Goal: Task Accomplishment & Management: Use online tool/utility

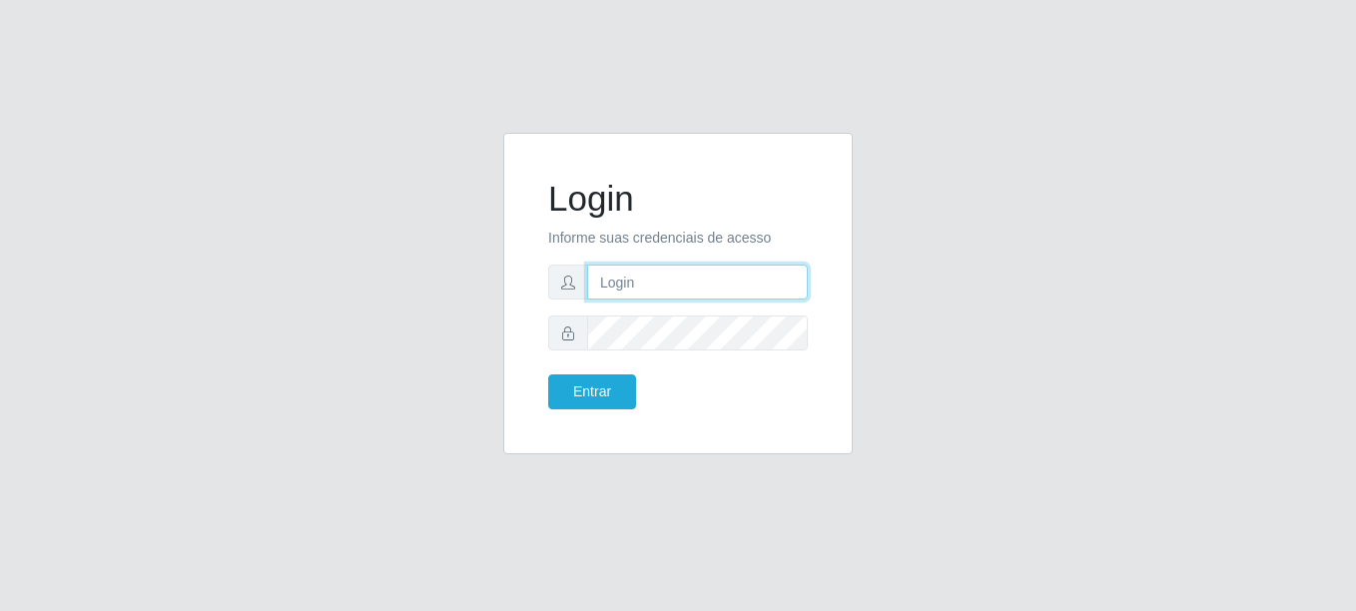
click at [690, 286] on input "text" at bounding box center [697, 282] width 221 height 35
type input "[PERSON_NAME][EMAIL_ADDRESS][DOMAIN_NAME]"
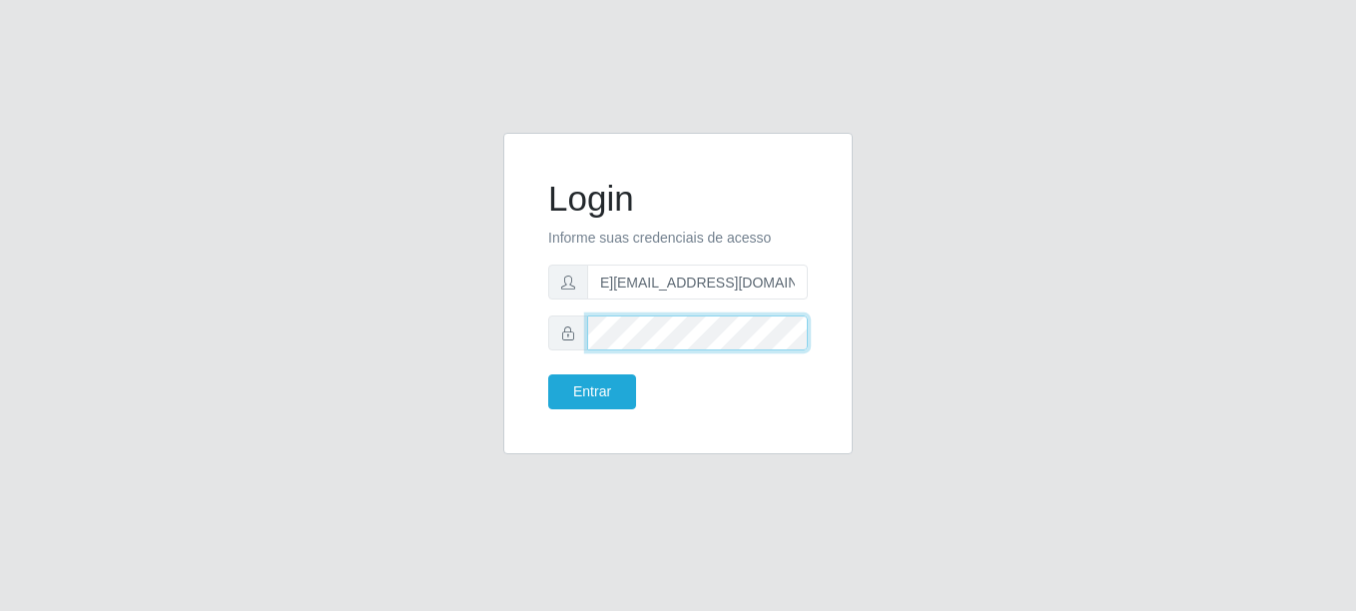
scroll to position [0, 0]
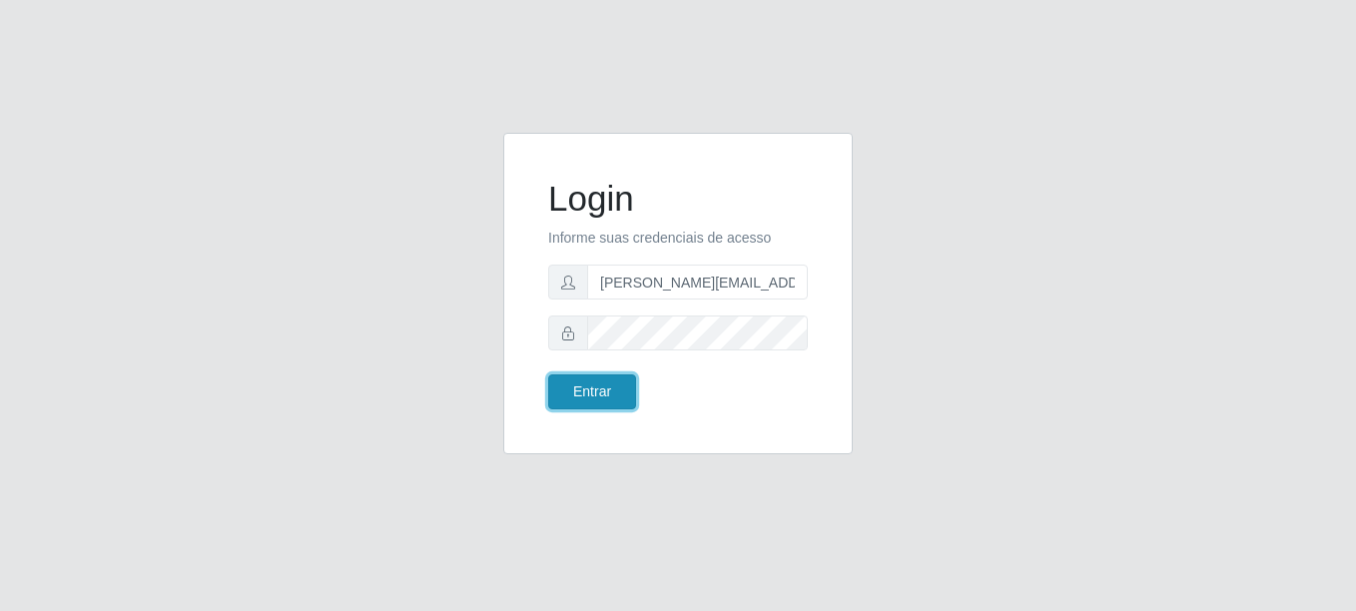
click at [588, 396] on button "Entrar" at bounding box center [592, 391] width 88 height 35
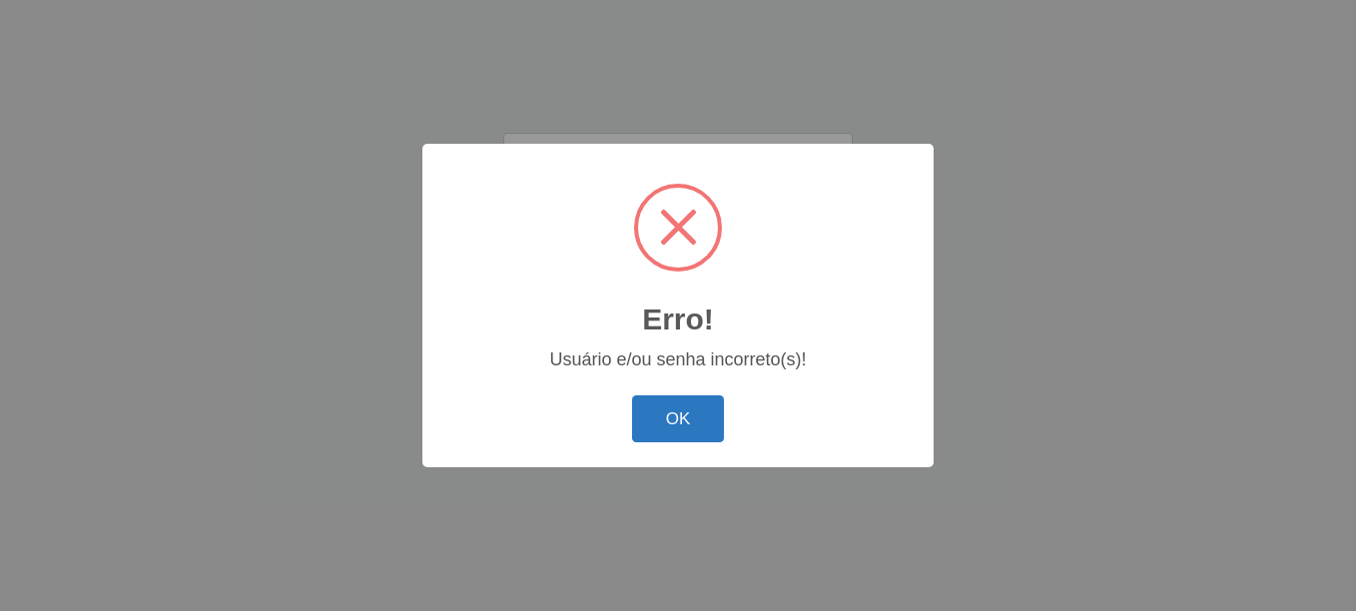
click at [685, 411] on button "OK" at bounding box center [678, 418] width 93 height 47
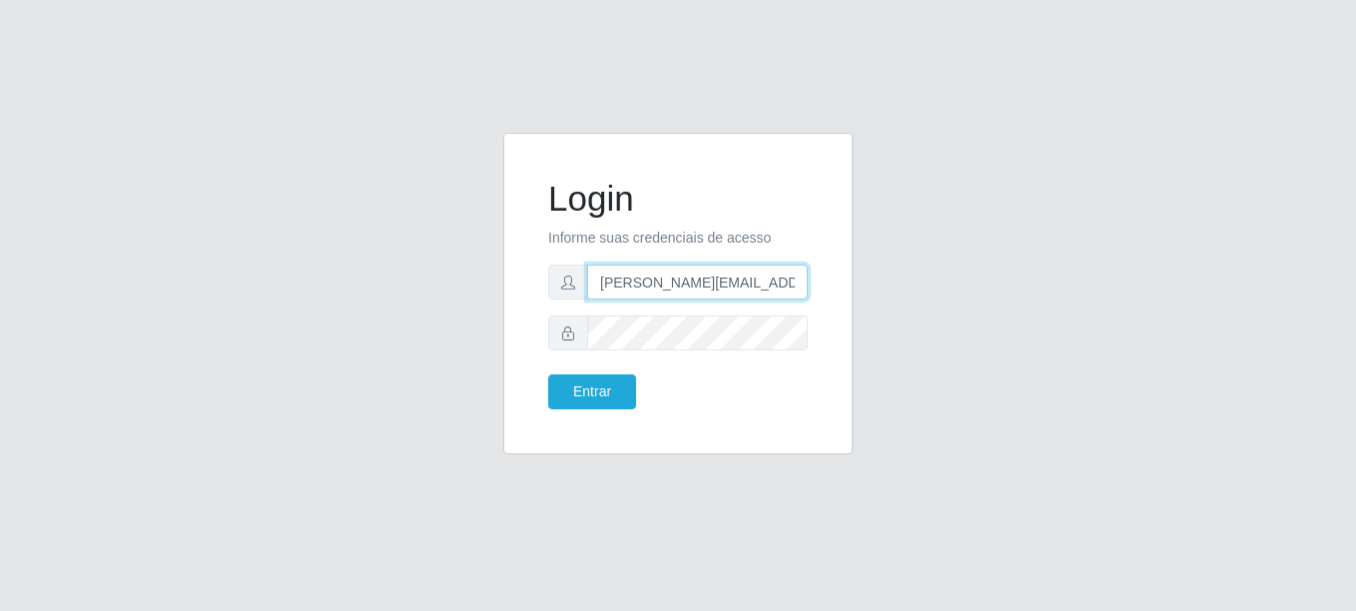
click at [712, 283] on input "[PERSON_NAME][EMAIL_ADDRESS][DOMAIN_NAME]" at bounding box center [697, 282] width 221 height 35
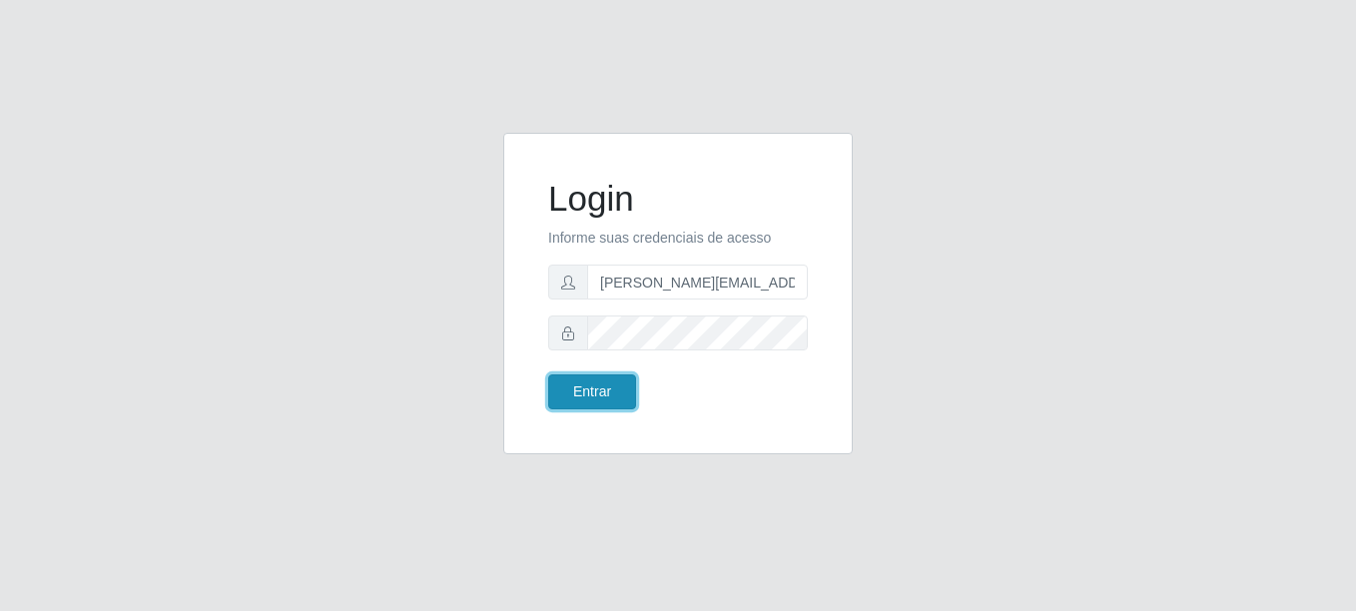
click at [601, 395] on button "Entrar" at bounding box center [592, 391] width 88 height 35
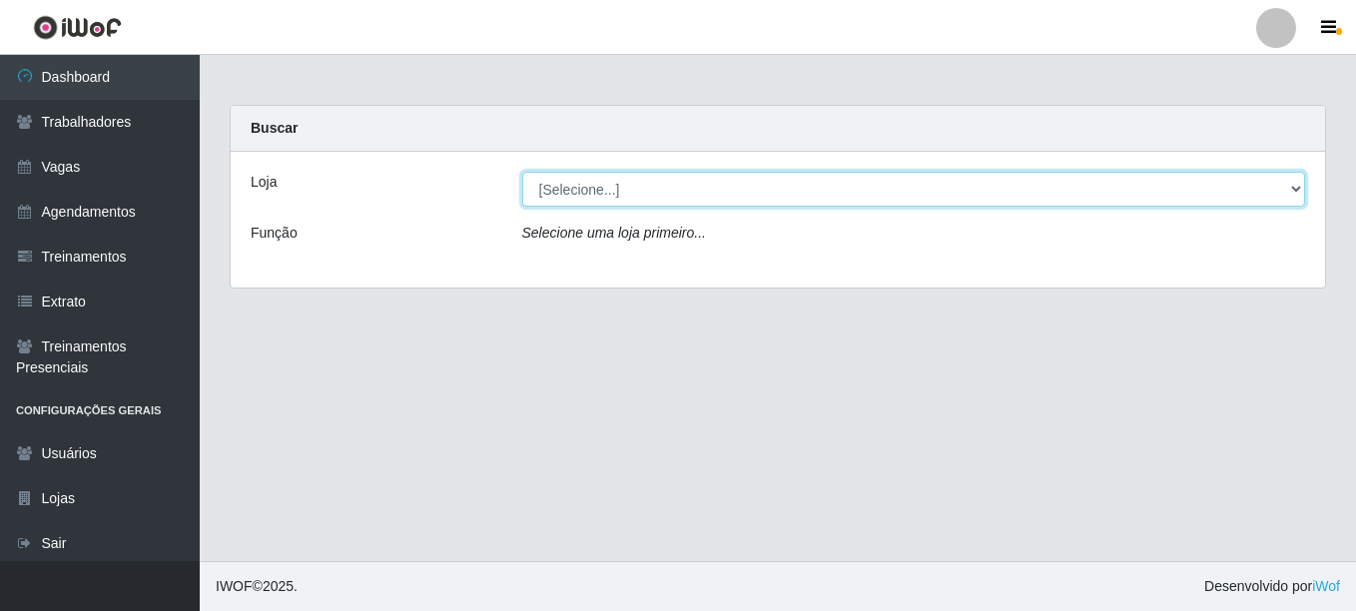
click at [1298, 185] on select "[Selecione...] Sempre Tem - [GEOGRAPHIC_DATA]" at bounding box center [914, 189] width 784 height 35
select select "508"
click at [522, 172] on select "[Selecione...] Sempre Tem - [GEOGRAPHIC_DATA]" at bounding box center [914, 189] width 784 height 35
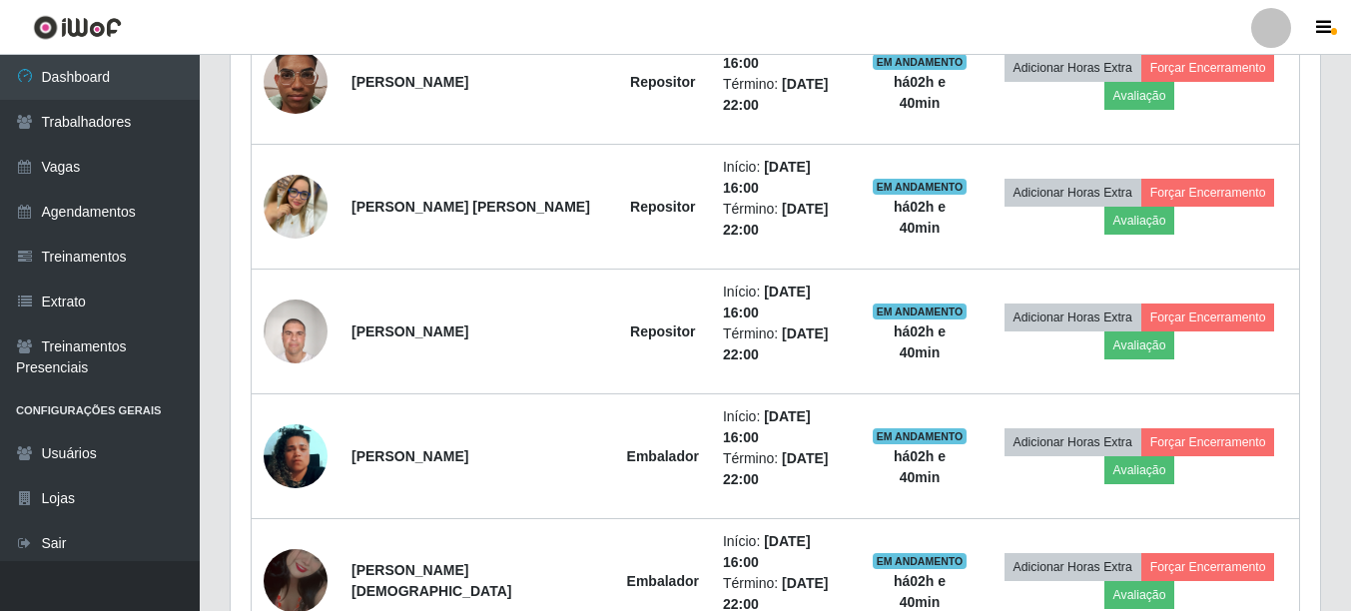
scroll to position [1094, 0]
